Goal: Task Accomplishment & Management: Manage account settings

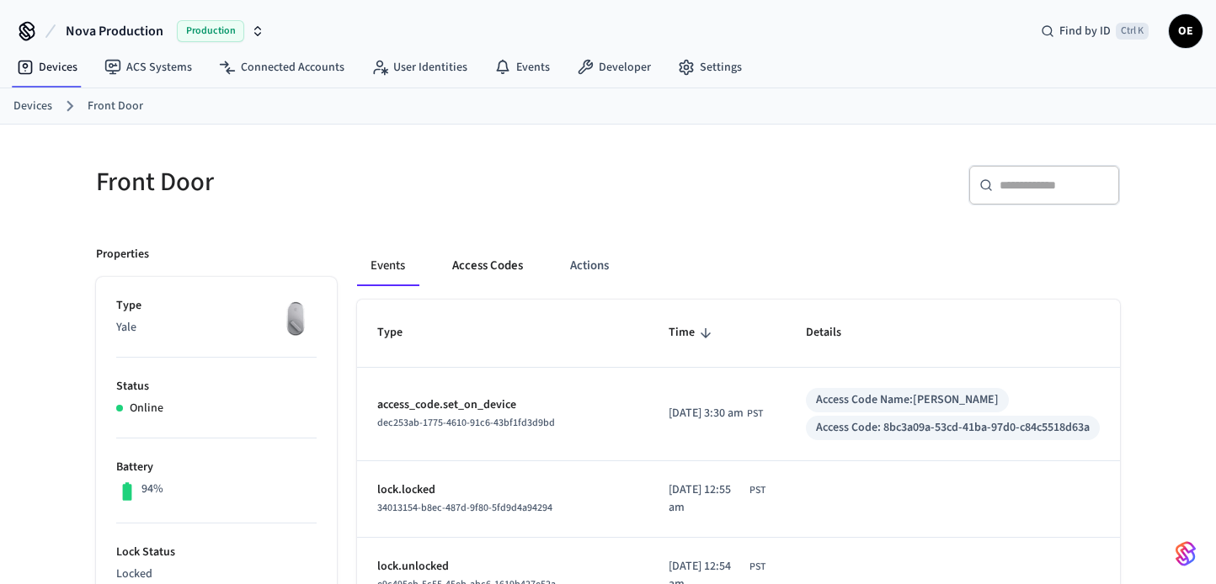
click at [479, 268] on button "Access Codes" at bounding box center [488, 266] width 98 height 40
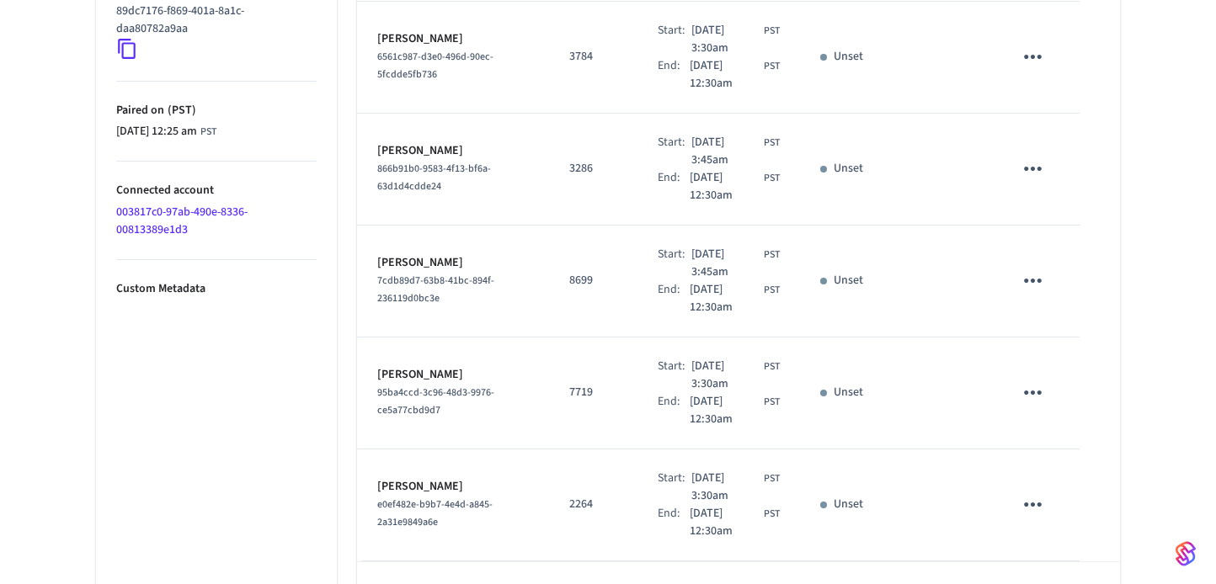
scroll to position [981, 0]
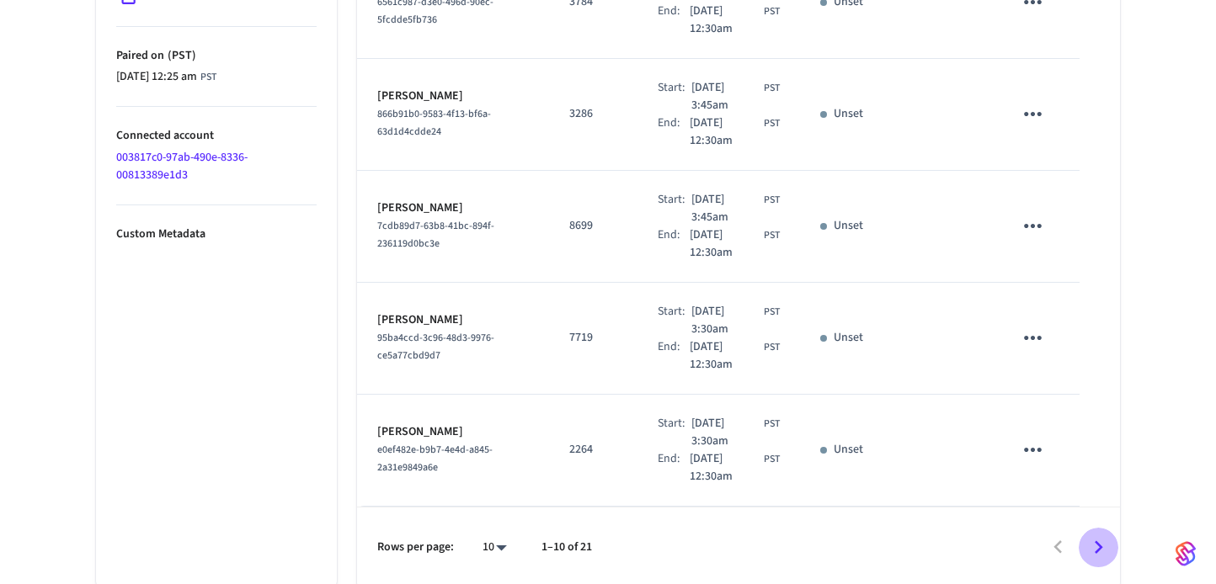
click at [1096, 540] on icon "Go to next page" at bounding box center [1098, 546] width 8 height 13
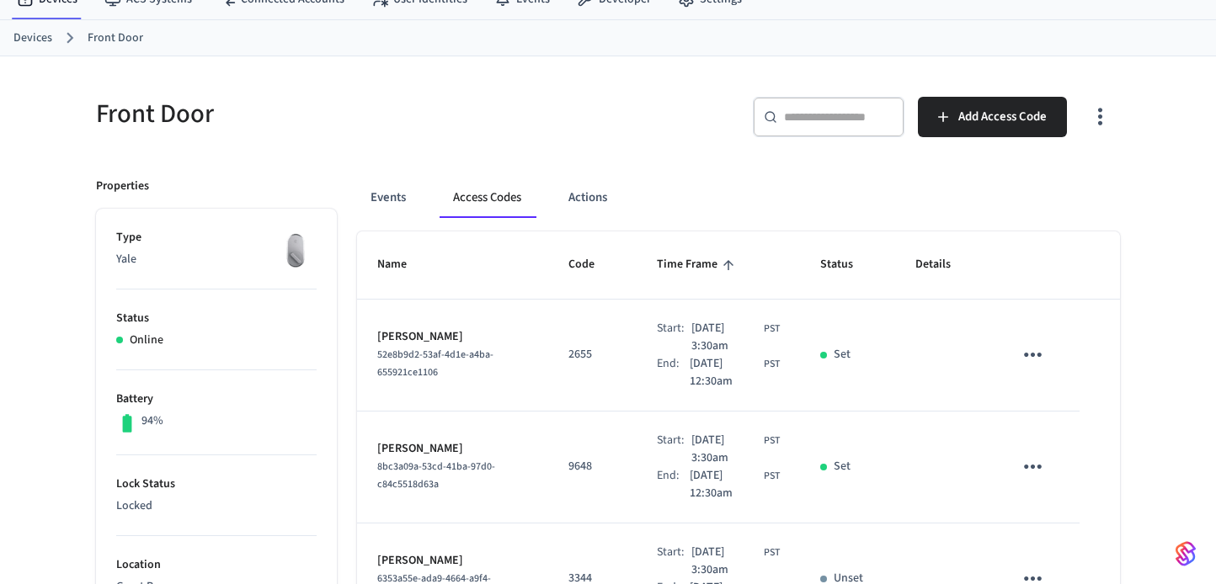
scroll to position [0, 0]
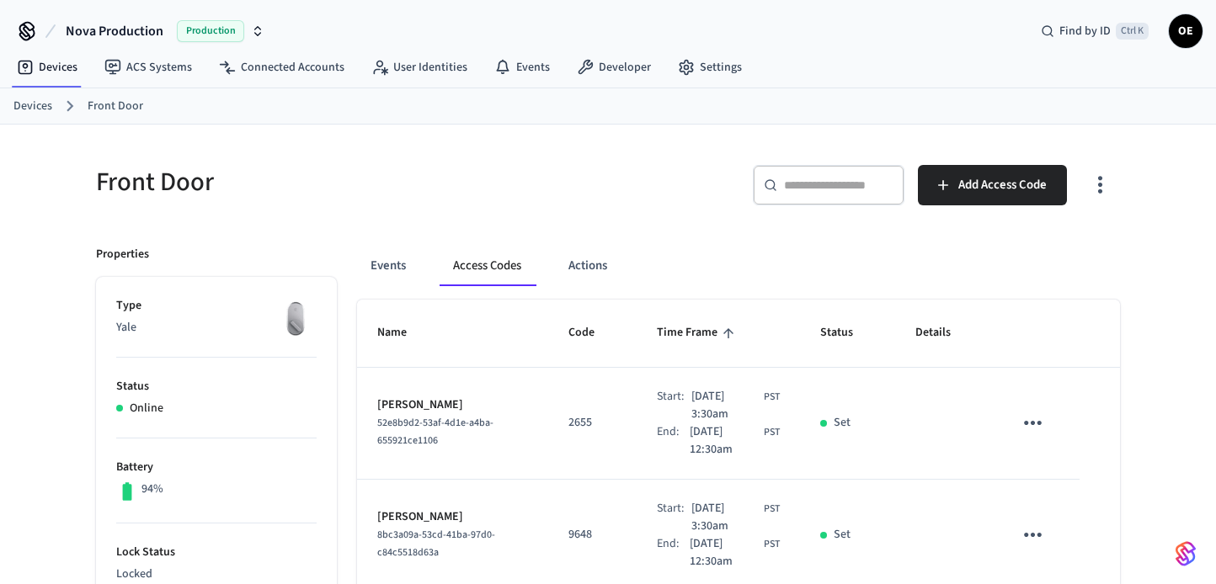
click at [808, 191] on input "text" at bounding box center [838, 185] width 109 height 17
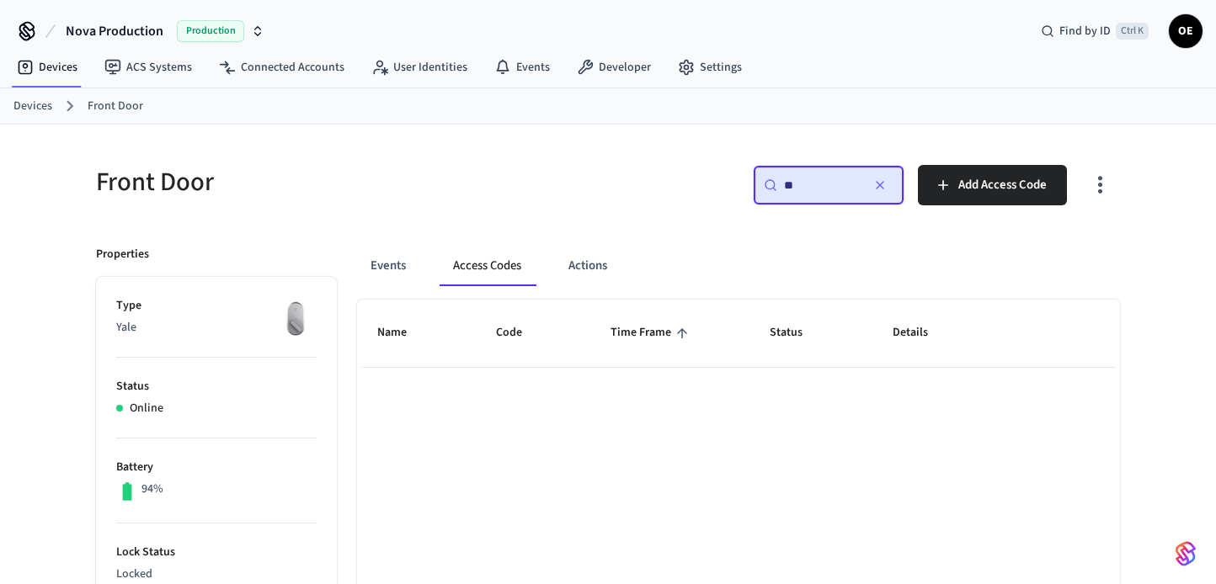
type input "*"
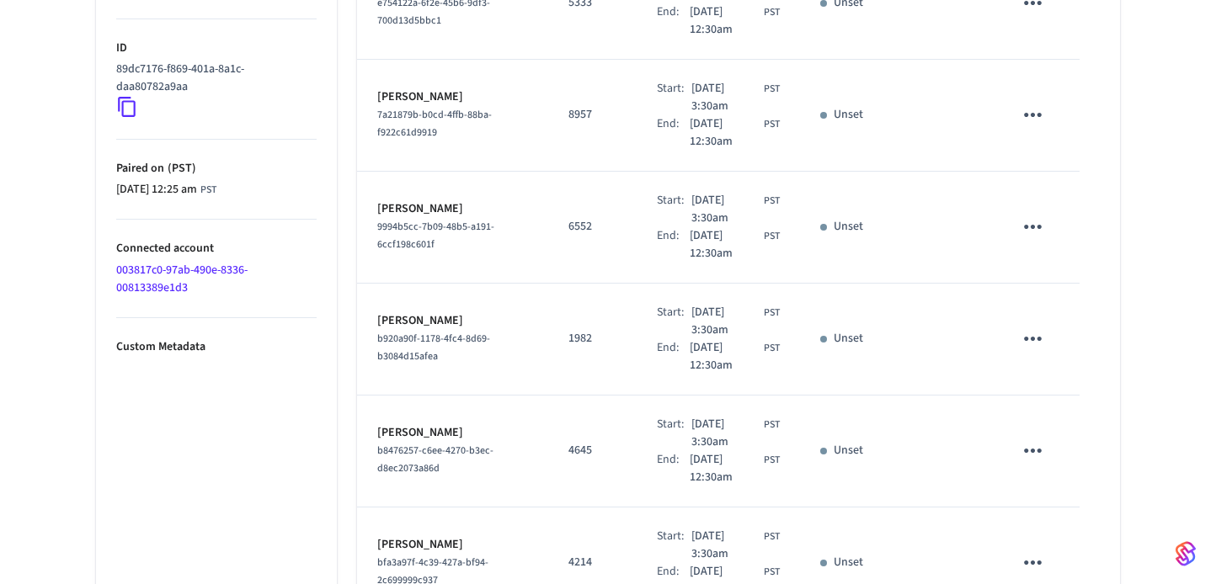
scroll to position [981, 0]
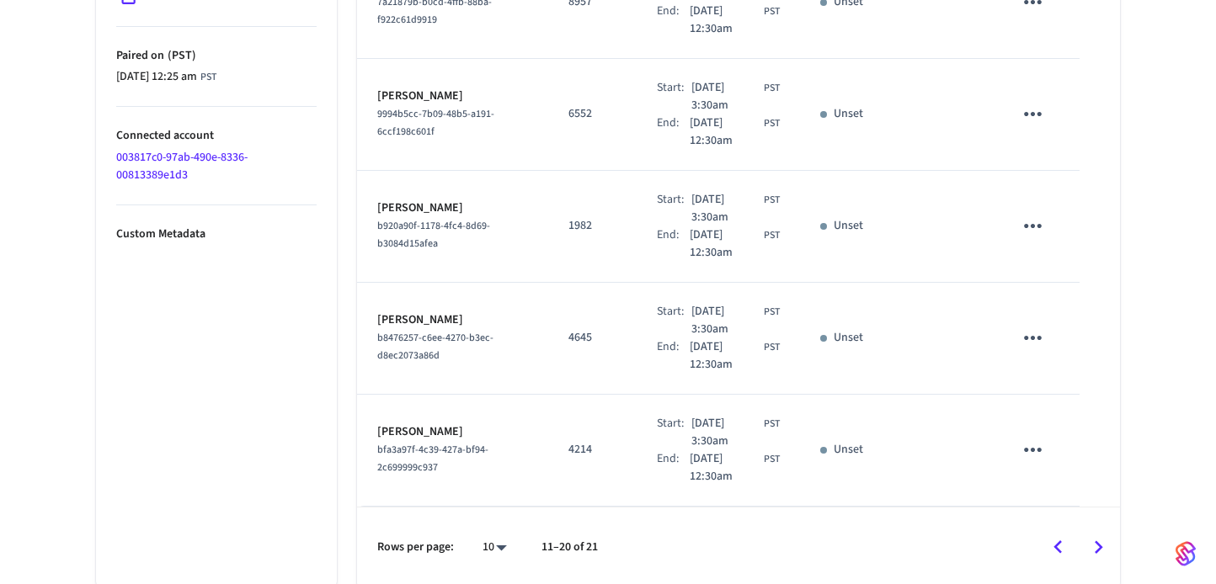
click at [1069, 535] on icon "Go to previous page" at bounding box center [1058, 548] width 26 height 26
click at [1094, 554] on icon "Go to next page" at bounding box center [1098, 548] width 26 height 26
click at [1096, 541] on icon "Go to next page" at bounding box center [1098, 548] width 26 height 26
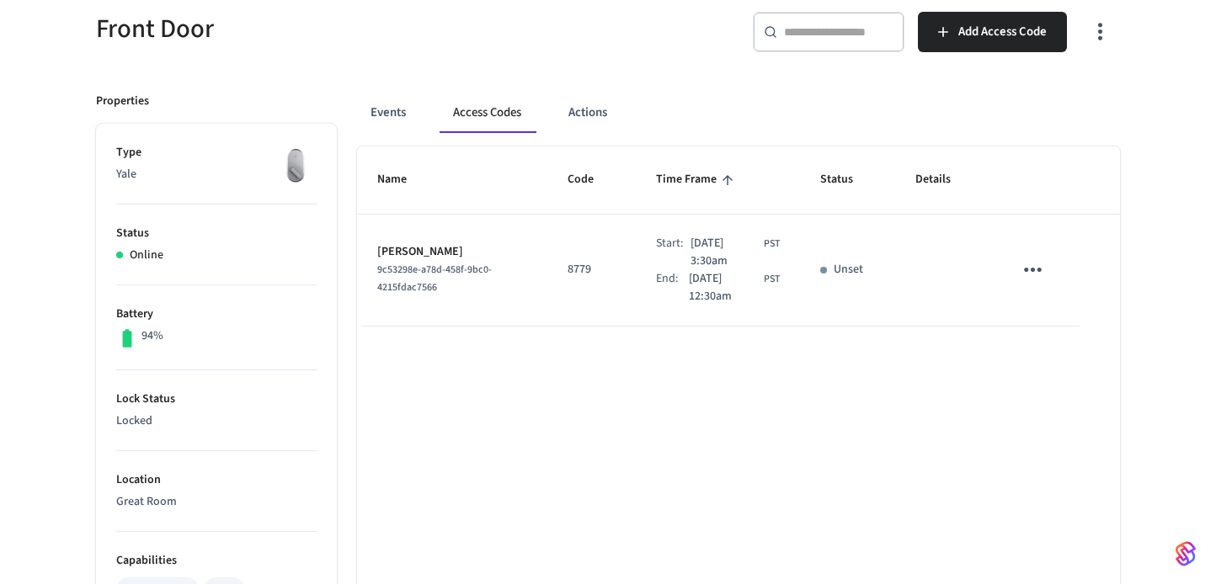
scroll to position [143, 0]
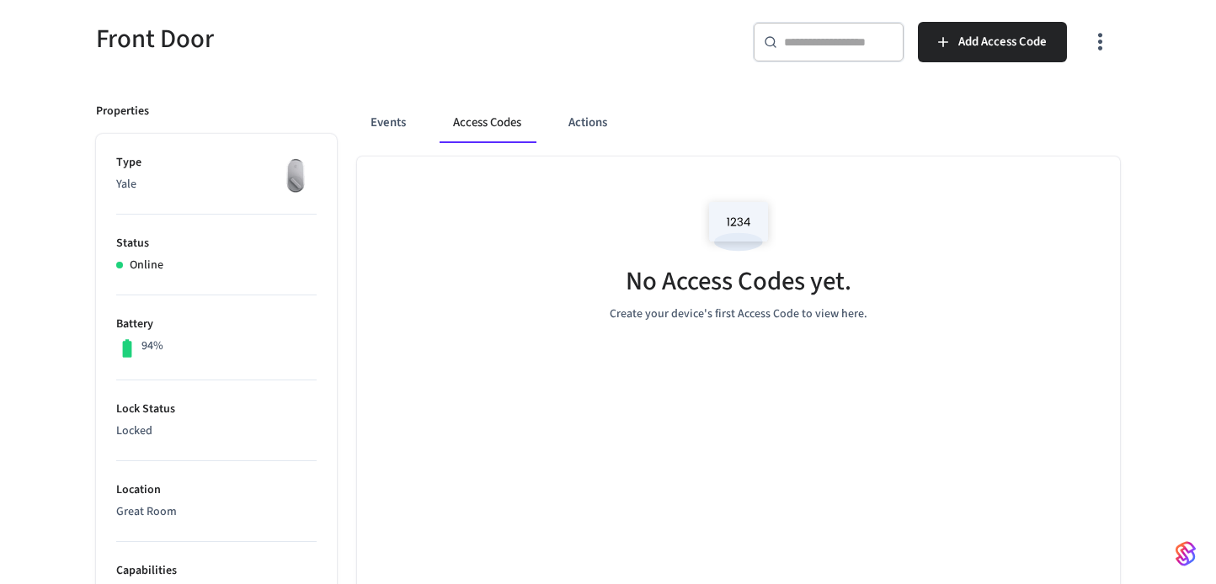
click at [487, 119] on button "Access Codes" at bounding box center [486, 123] width 95 height 40
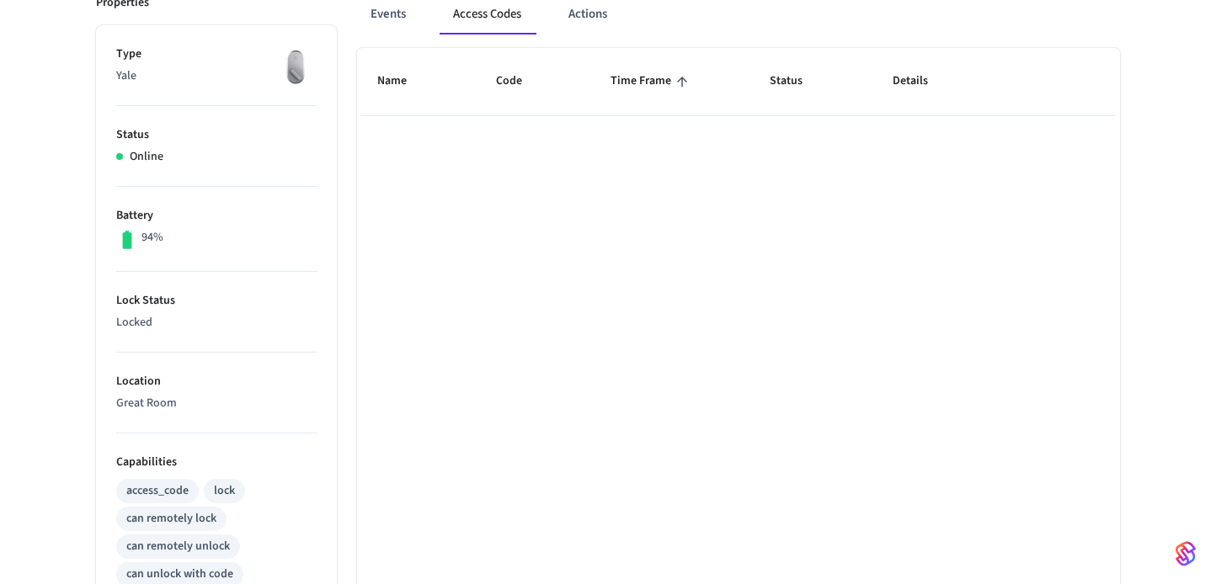
scroll to position [59, 0]
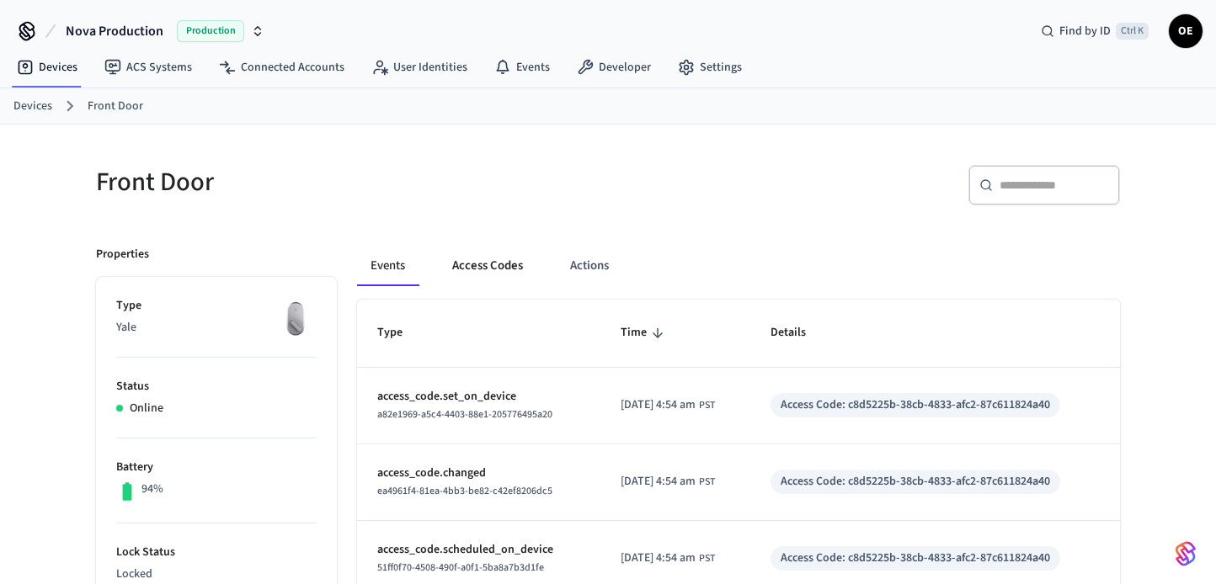
click at [510, 263] on button "Access Codes" at bounding box center [488, 266] width 98 height 40
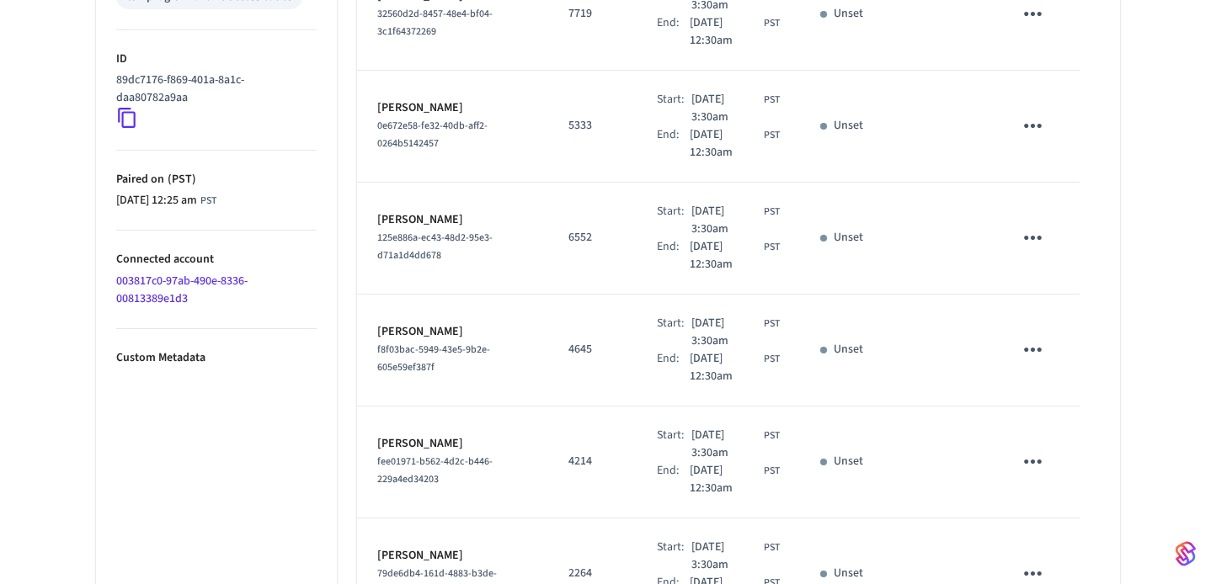
scroll to position [981, 0]
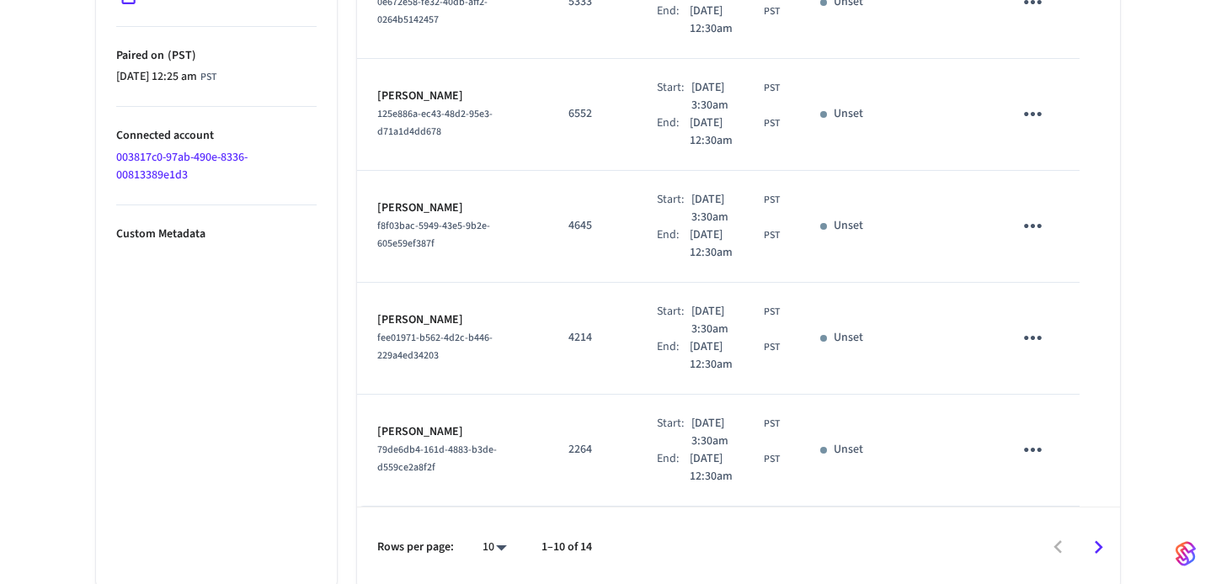
click at [1088, 555] on icon "Go to next page" at bounding box center [1098, 548] width 26 height 26
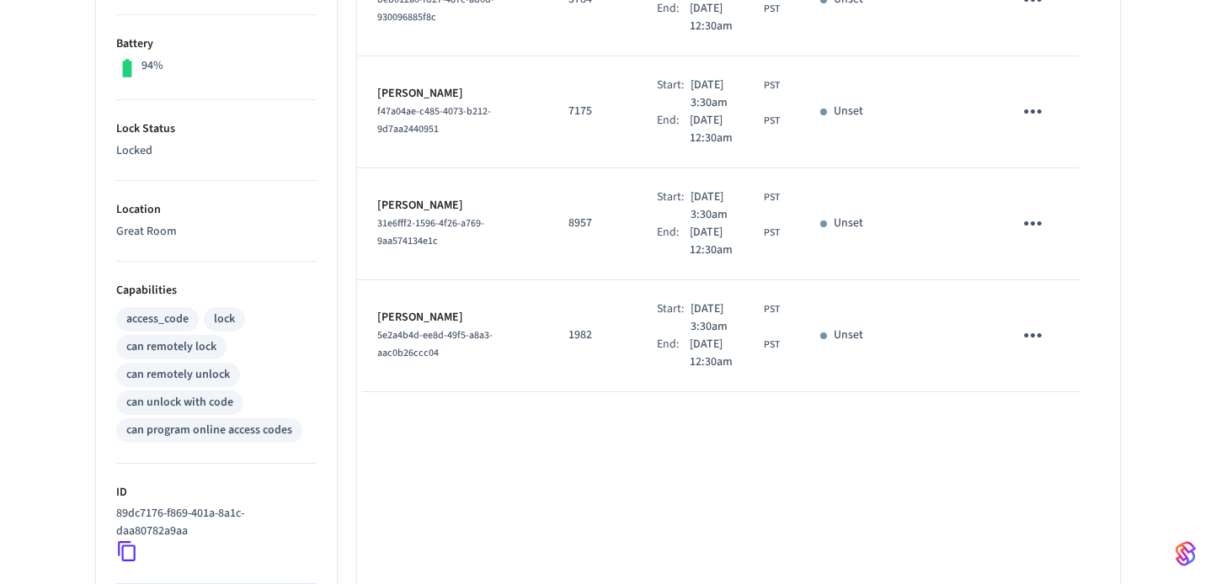
scroll to position [660, 0]
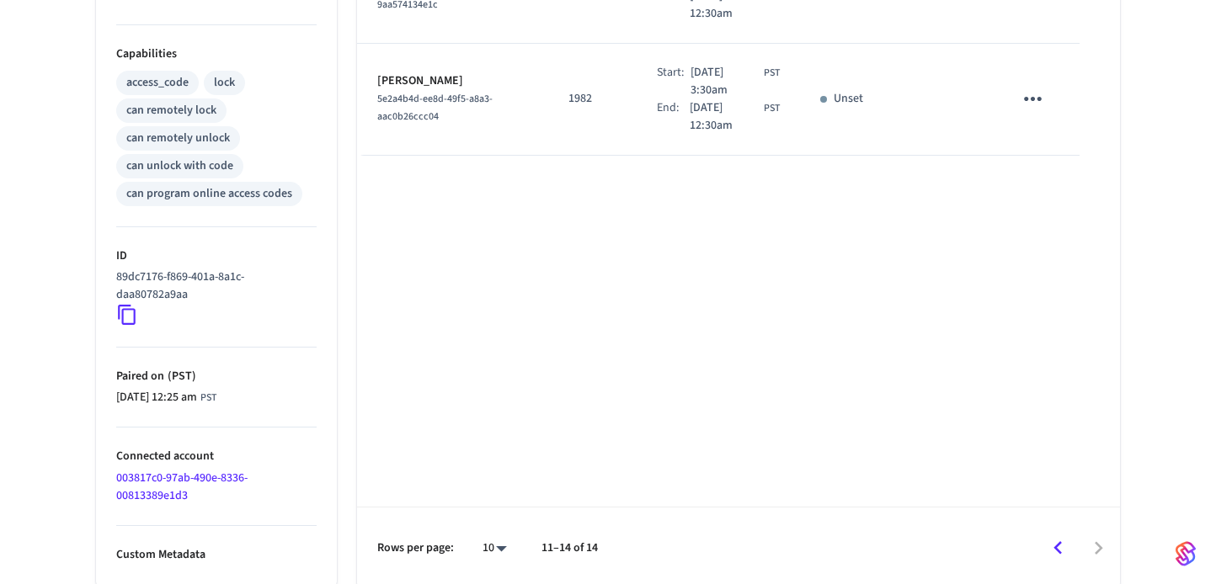
click at [1061, 535] on icon "Go to previous page" at bounding box center [1058, 548] width 26 height 26
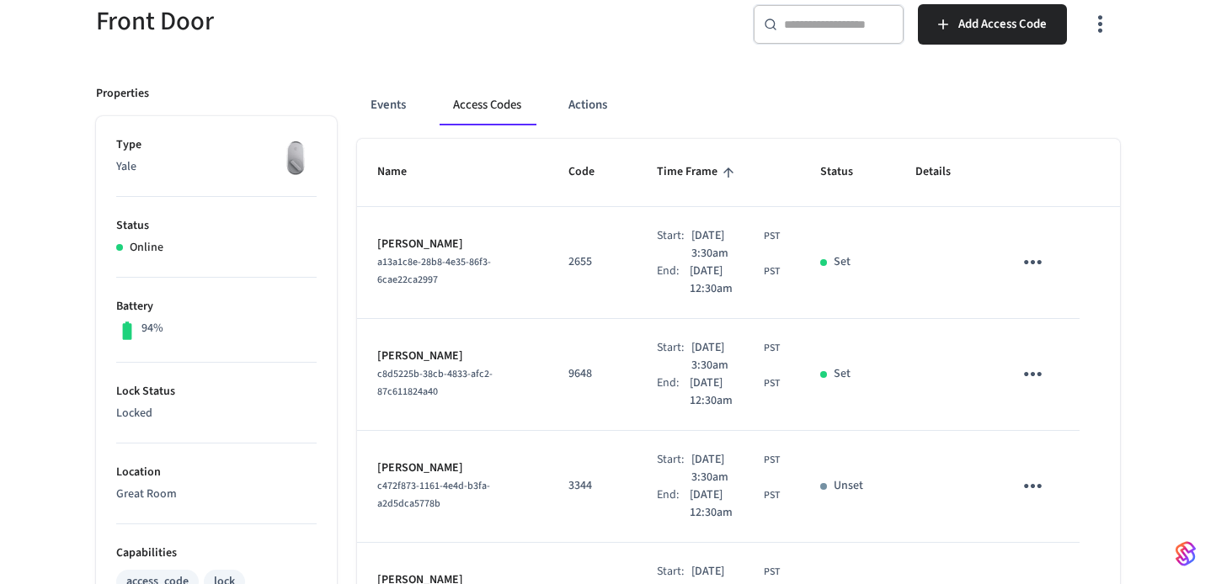
scroll to position [71, 0]
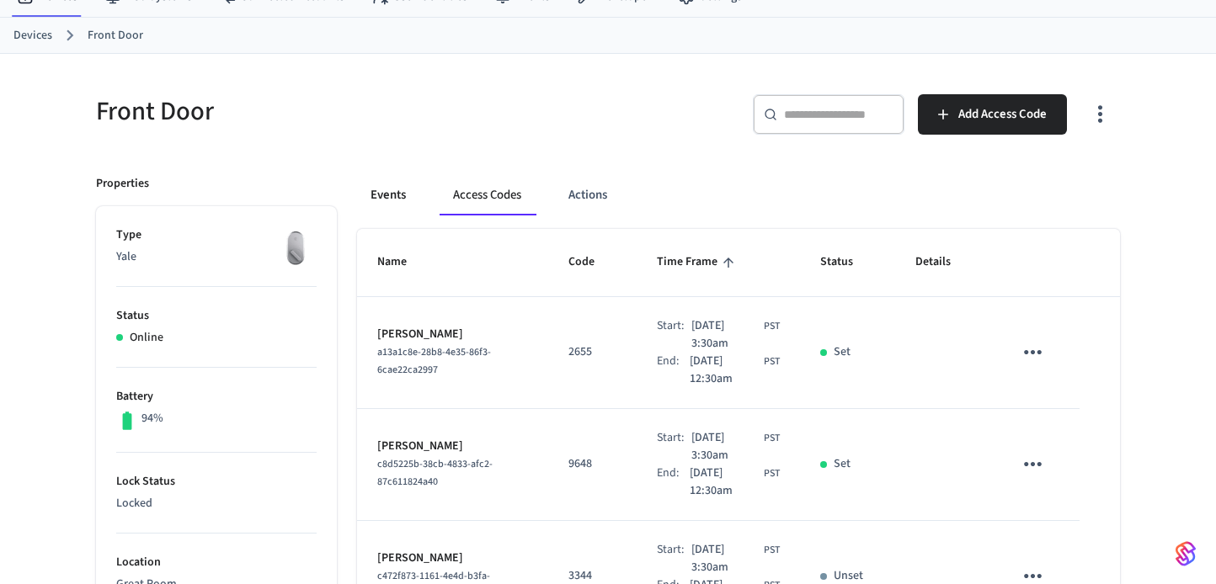
click at [370, 202] on button "Events" at bounding box center [388, 195] width 62 height 40
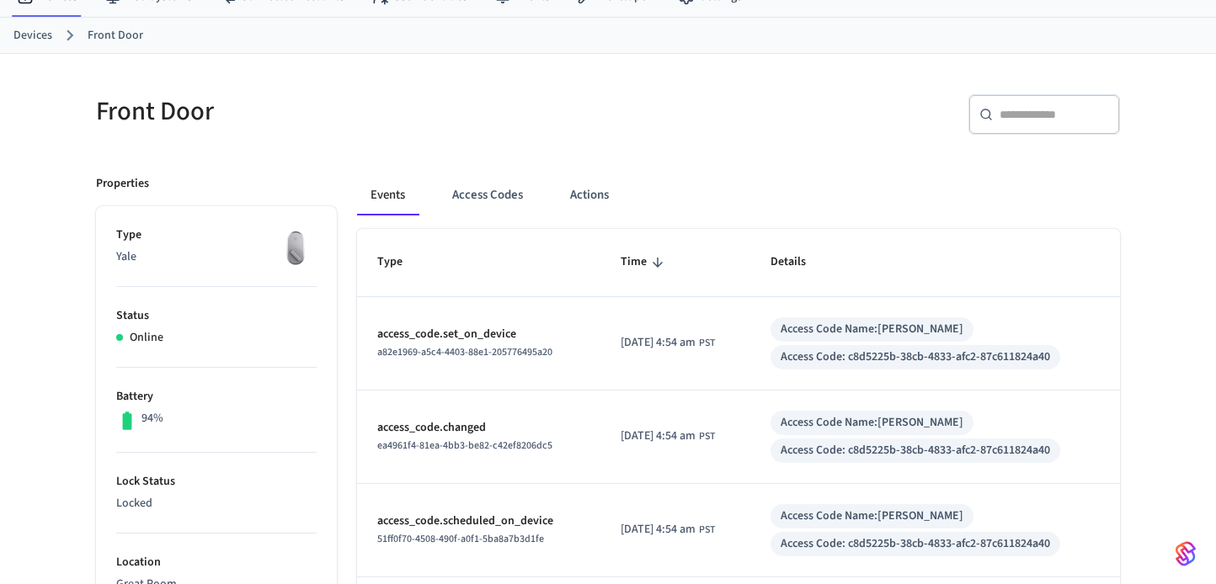
click at [1024, 122] on div "​ ​" at bounding box center [1044, 114] width 152 height 40
paste input "**********"
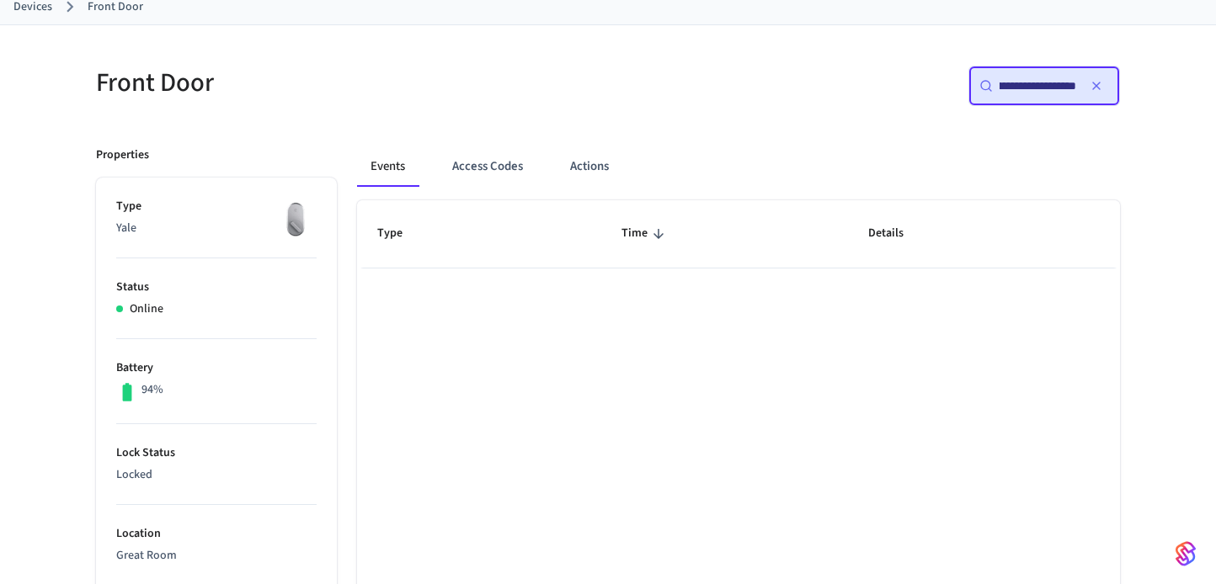
scroll to position [0, 0]
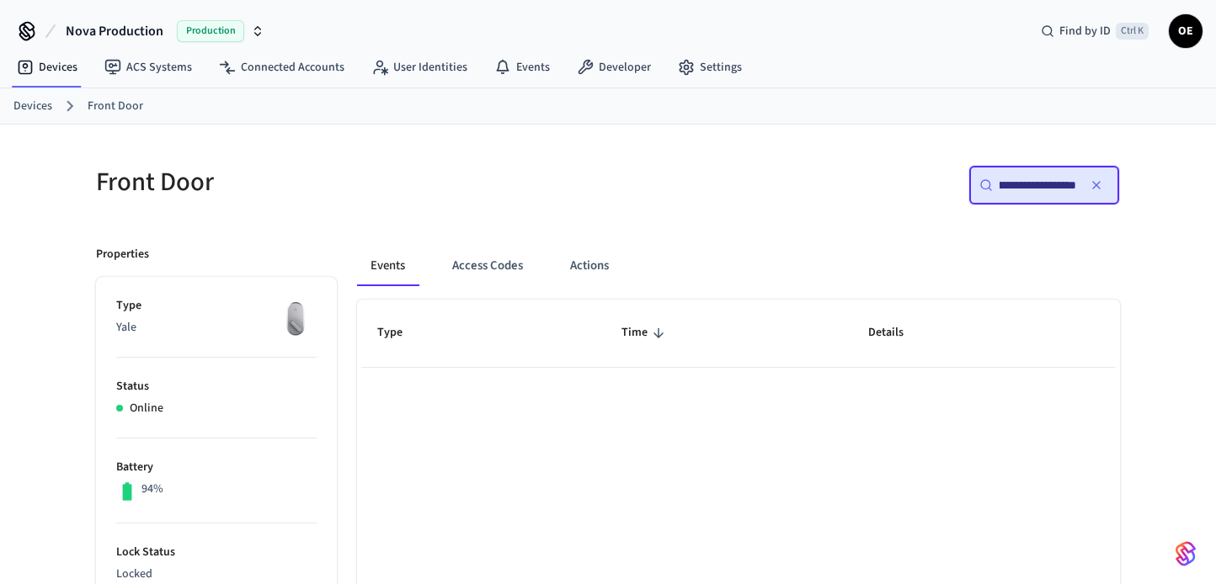
type input "**********"
click at [1101, 188] on icon "button" at bounding box center [1095, 184] width 13 height 13
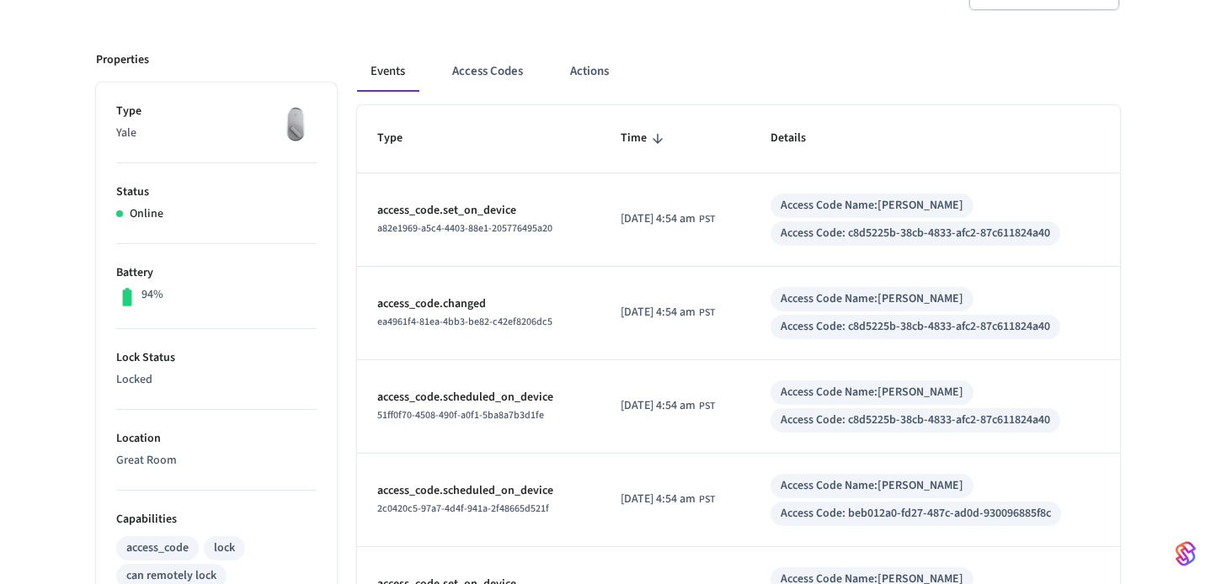
scroll to position [168, 0]
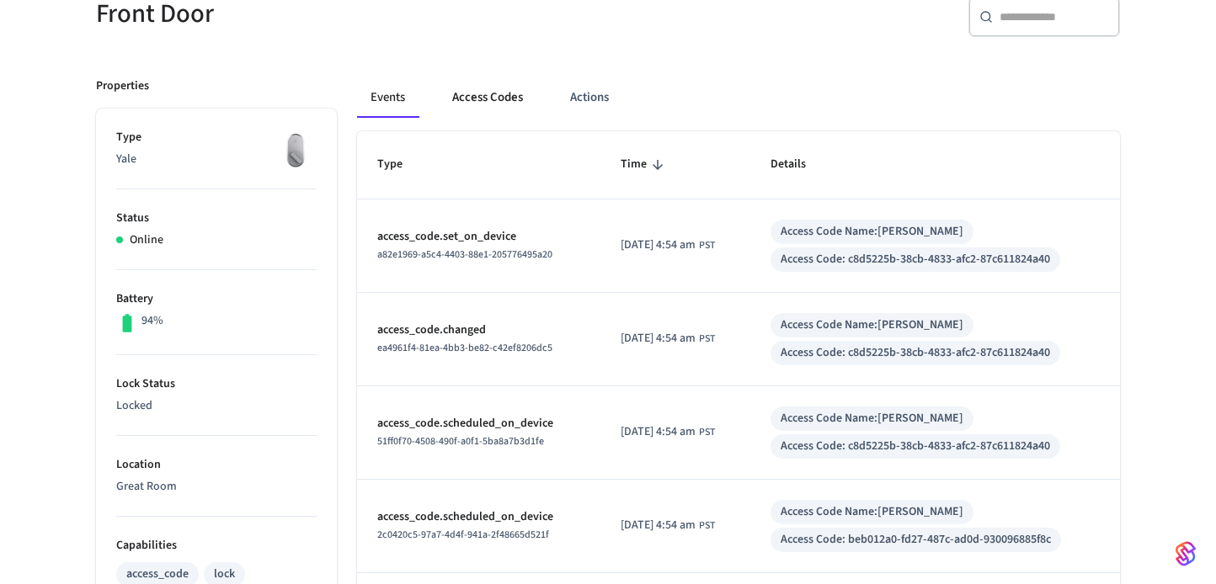
click at [482, 101] on button "Access Codes" at bounding box center [488, 97] width 98 height 40
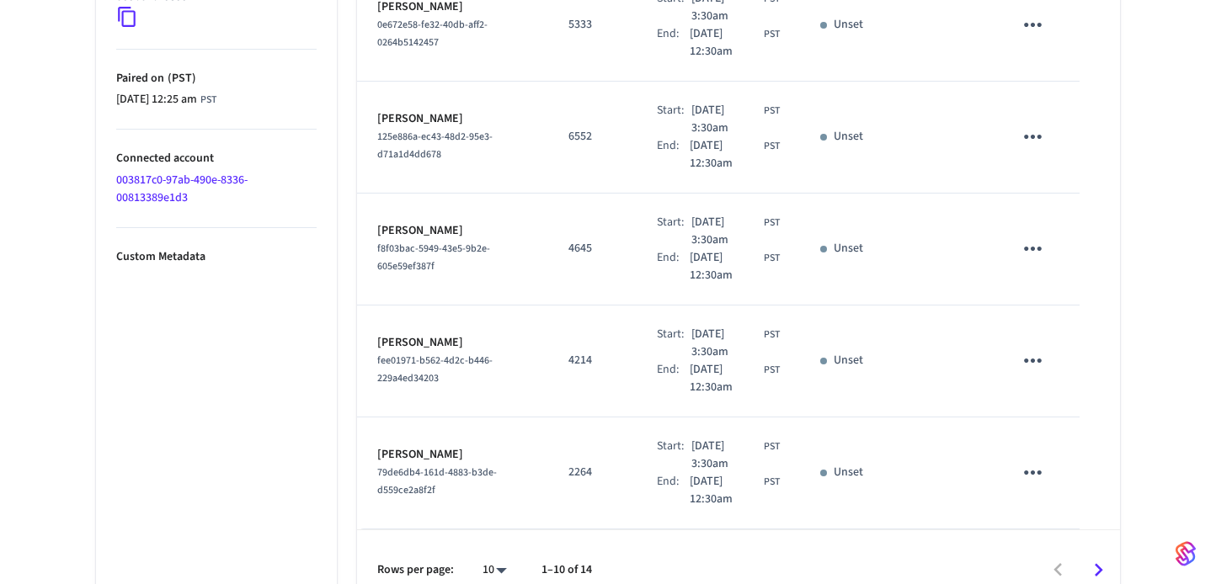
scroll to position [981, 0]
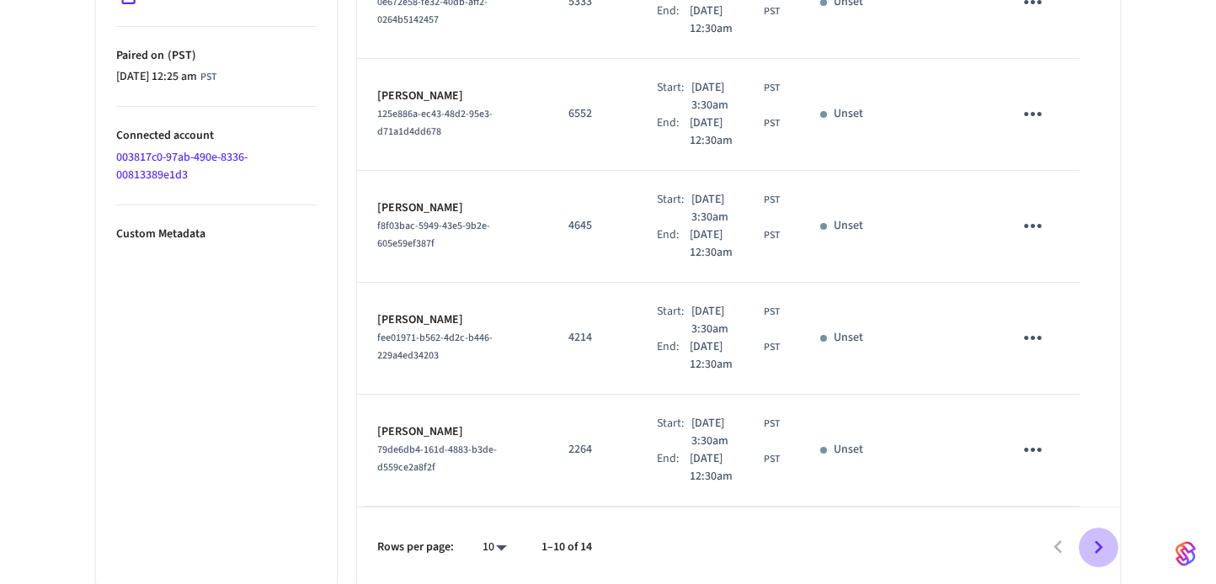
click at [1094, 535] on icon "Go to next page" at bounding box center [1098, 548] width 26 height 26
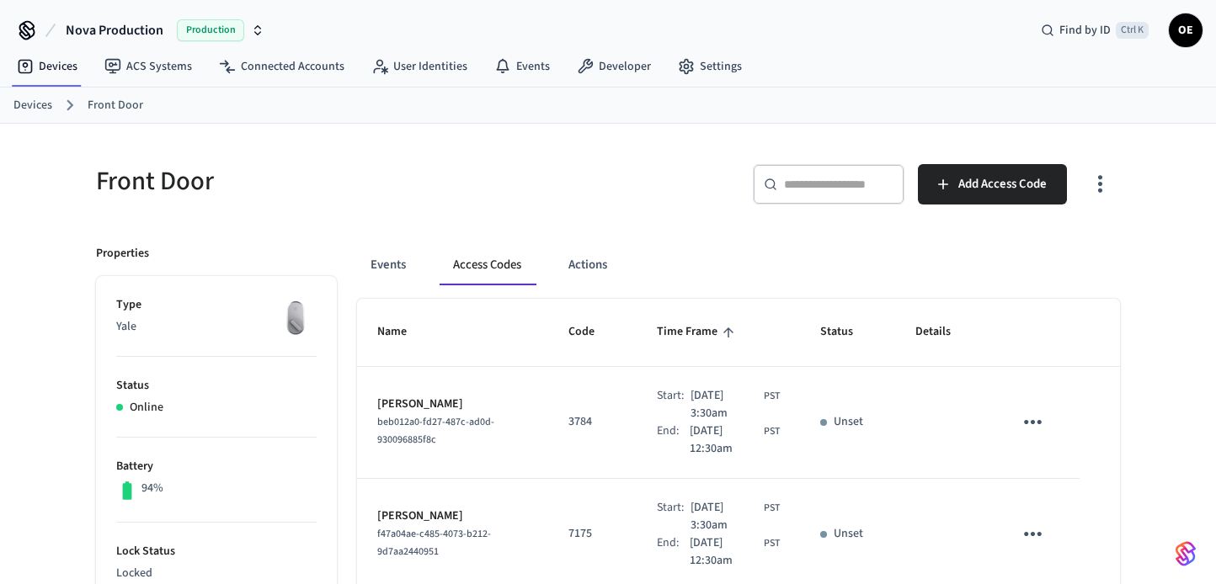
scroll to position [0, 0]
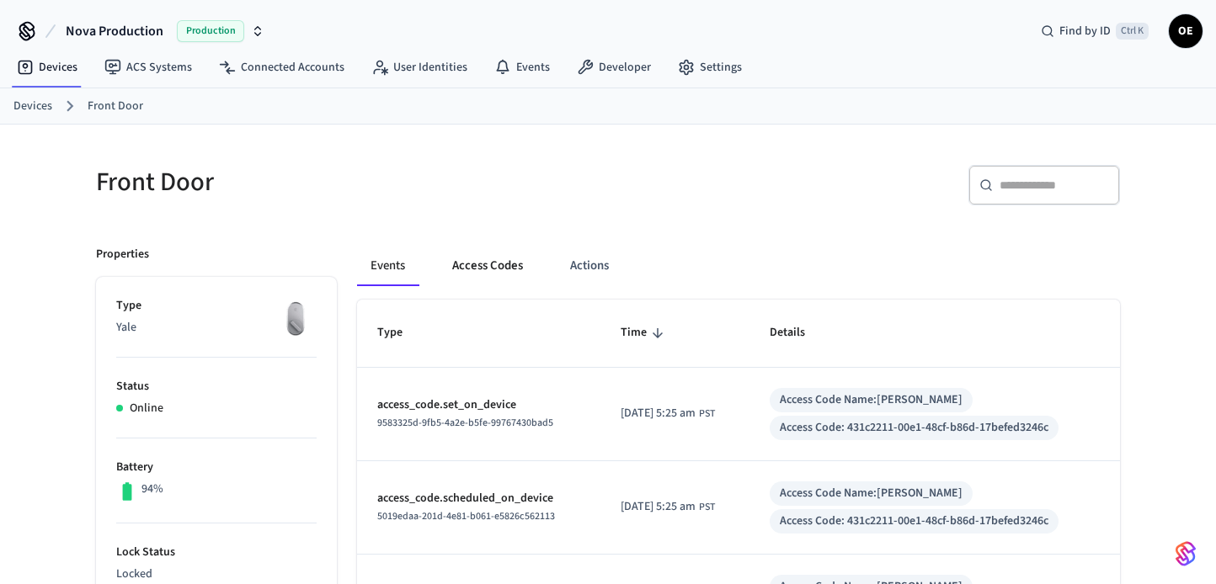
click at [471, 263] on button "Access Codes" at bounding box center [488, 266] width 98 height 40
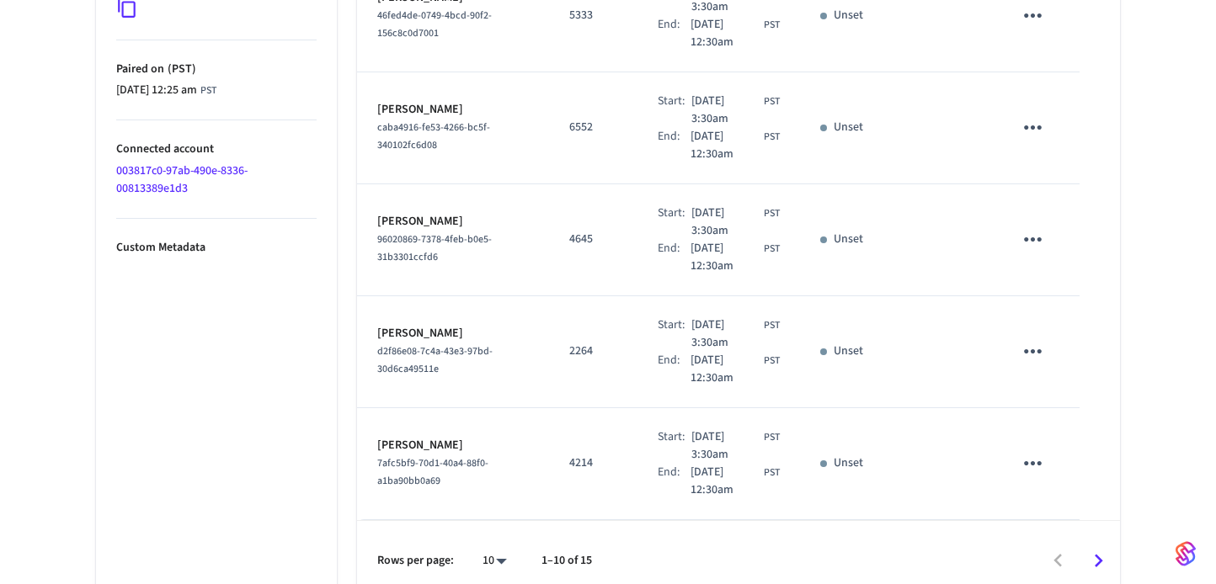
scroll to position [981, 0]
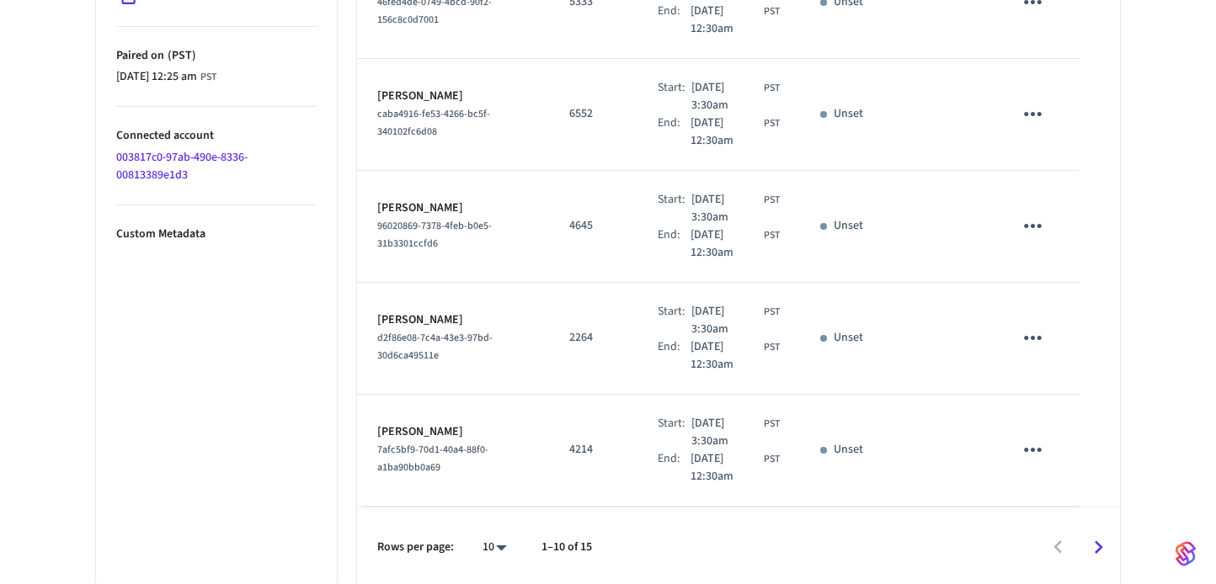
click at [1098, 540] on icon "Go to next page" at bounding box center [1098, 546] width 8 height 13
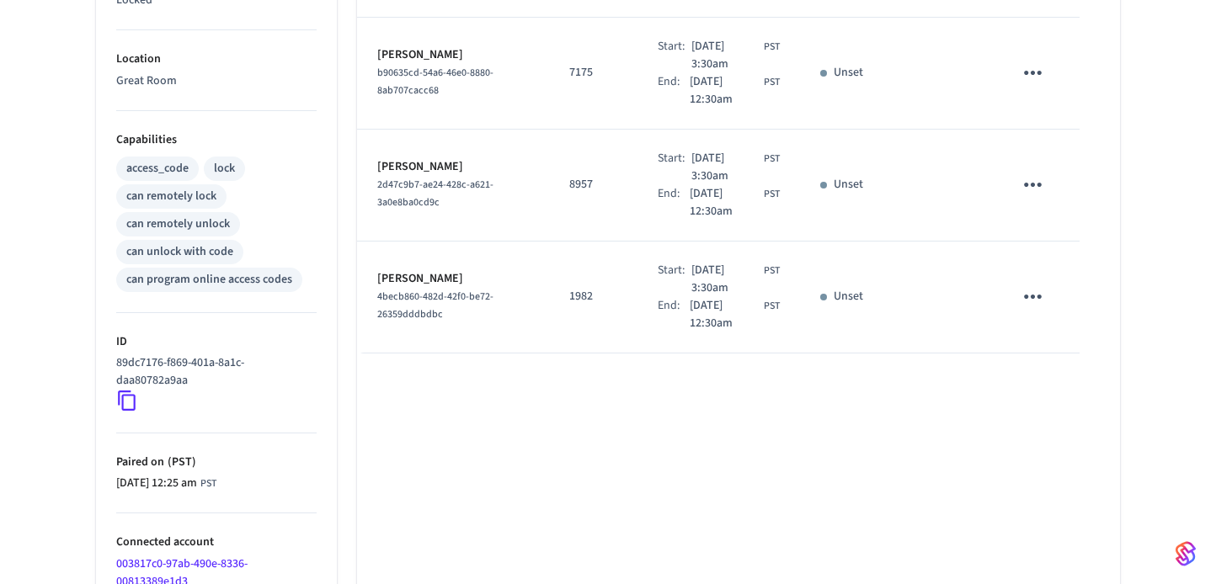
scroll to position [660, 0]
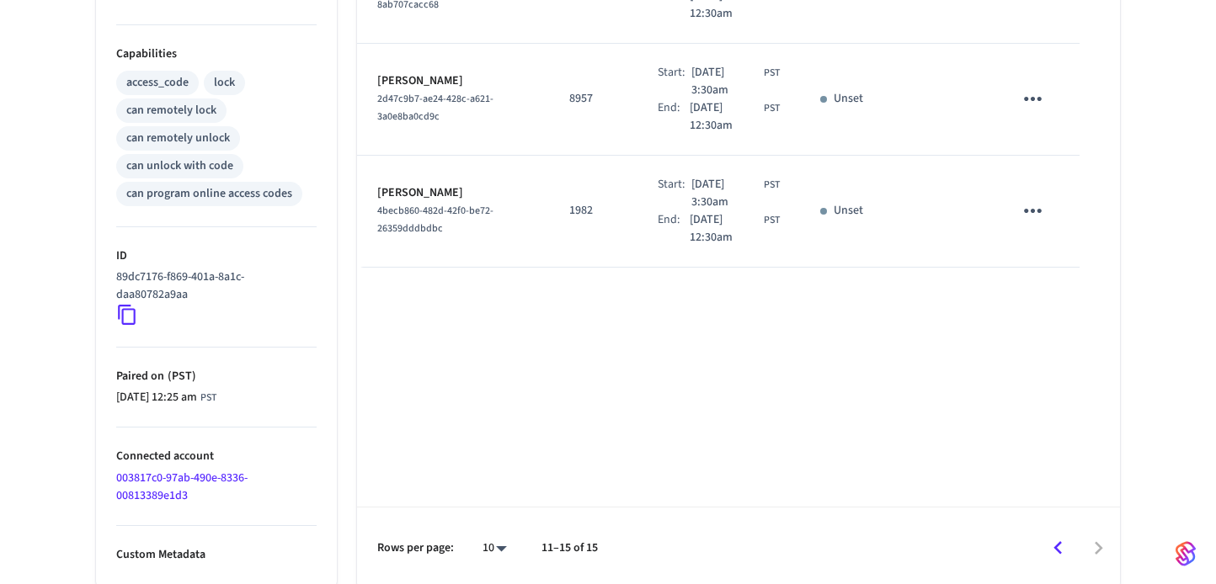
click at [1057, 539] on icon "Go to previous page" at bounding box center [1058, 548] width 26 height 26
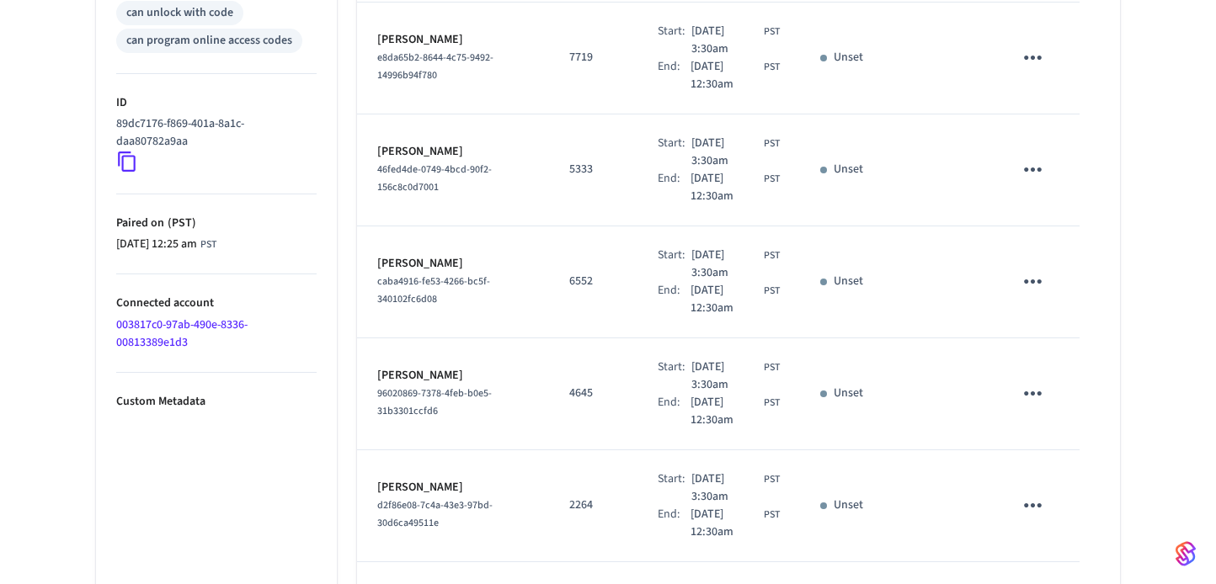
scroll to position [981, 0]
